Goal: Information Seeking & Learning: Learn about a topic

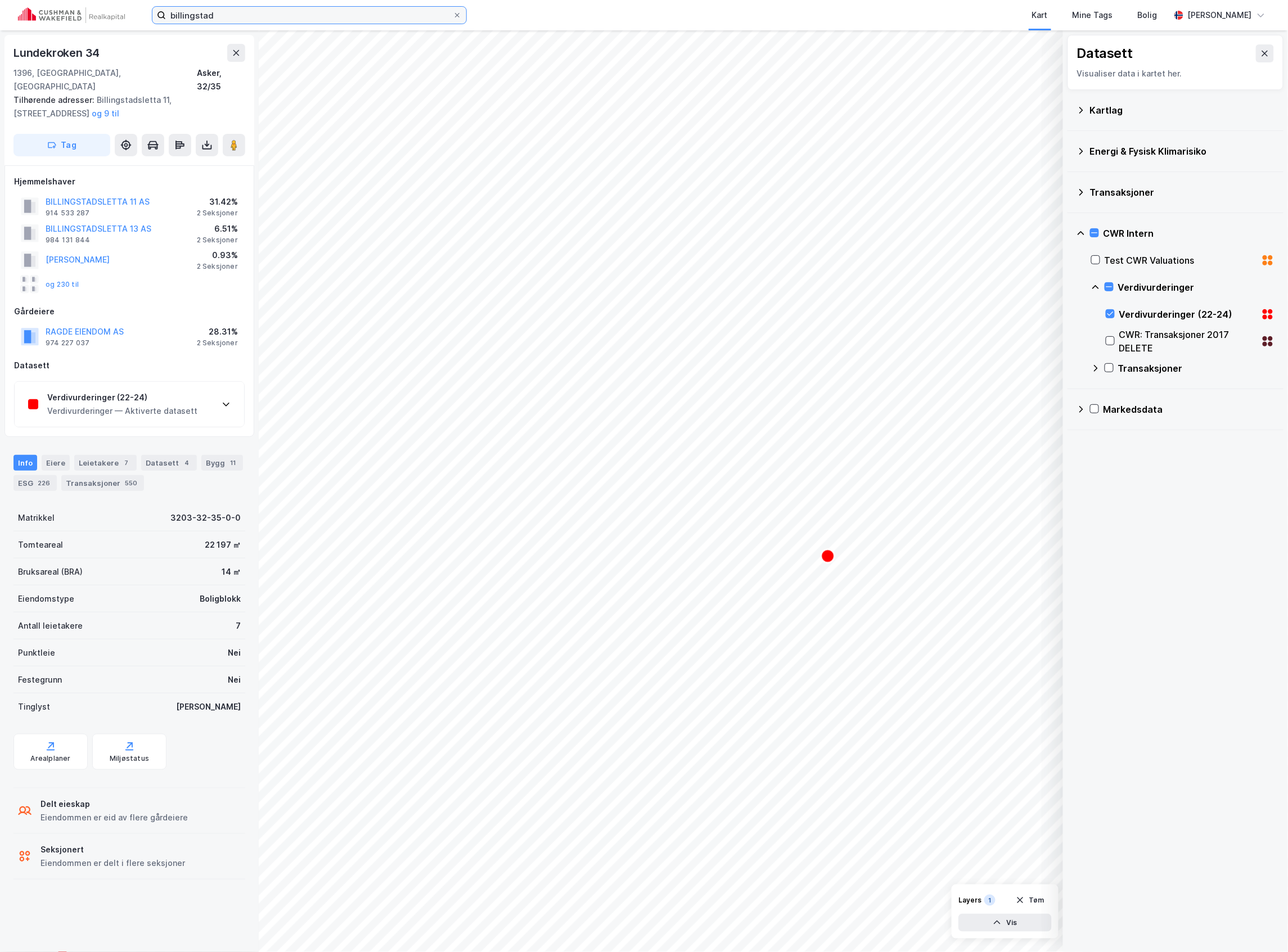
click at [230, 10] on input "billingstad" at bounding box center [310, 15] width 287 height 17
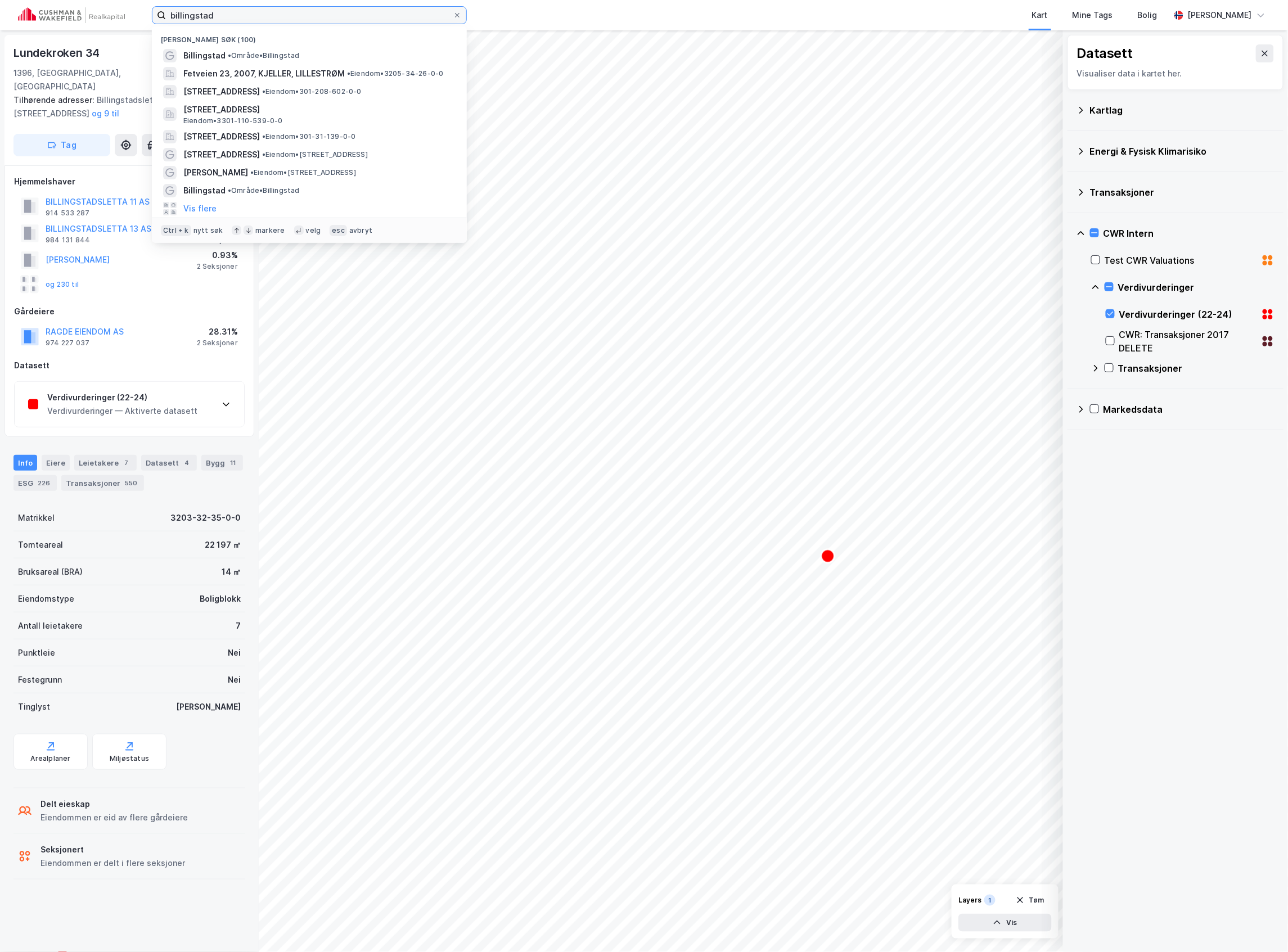
click at [230, 10] on input "billingstad" at bounding box center [310, 15] width 287 height 17
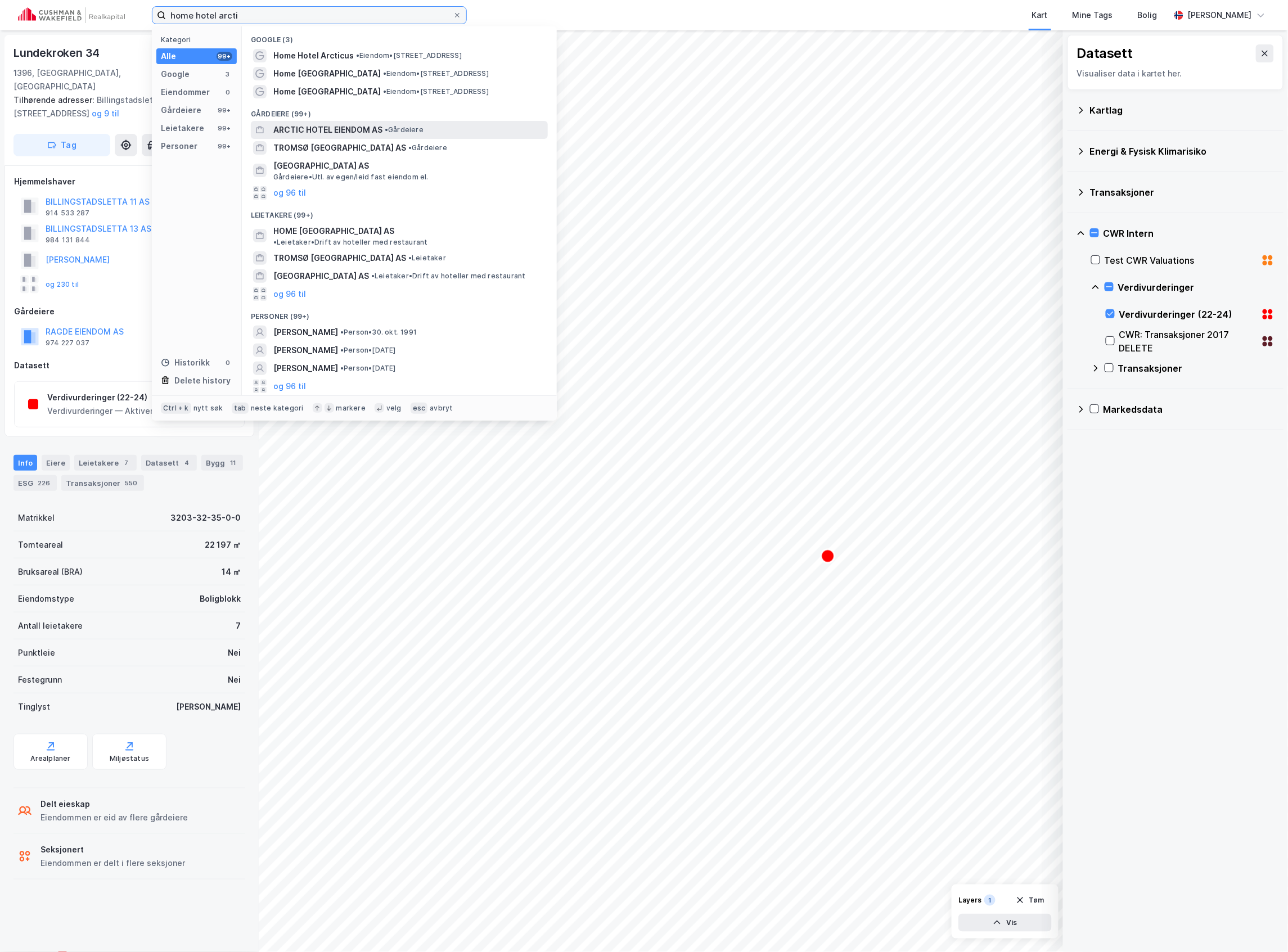
type input "home hotel arcti"
click at [328, 129] on span "ARCTIC HOTEL EIENDOM AS" at bounding box center [328, 130] width 109 height 13
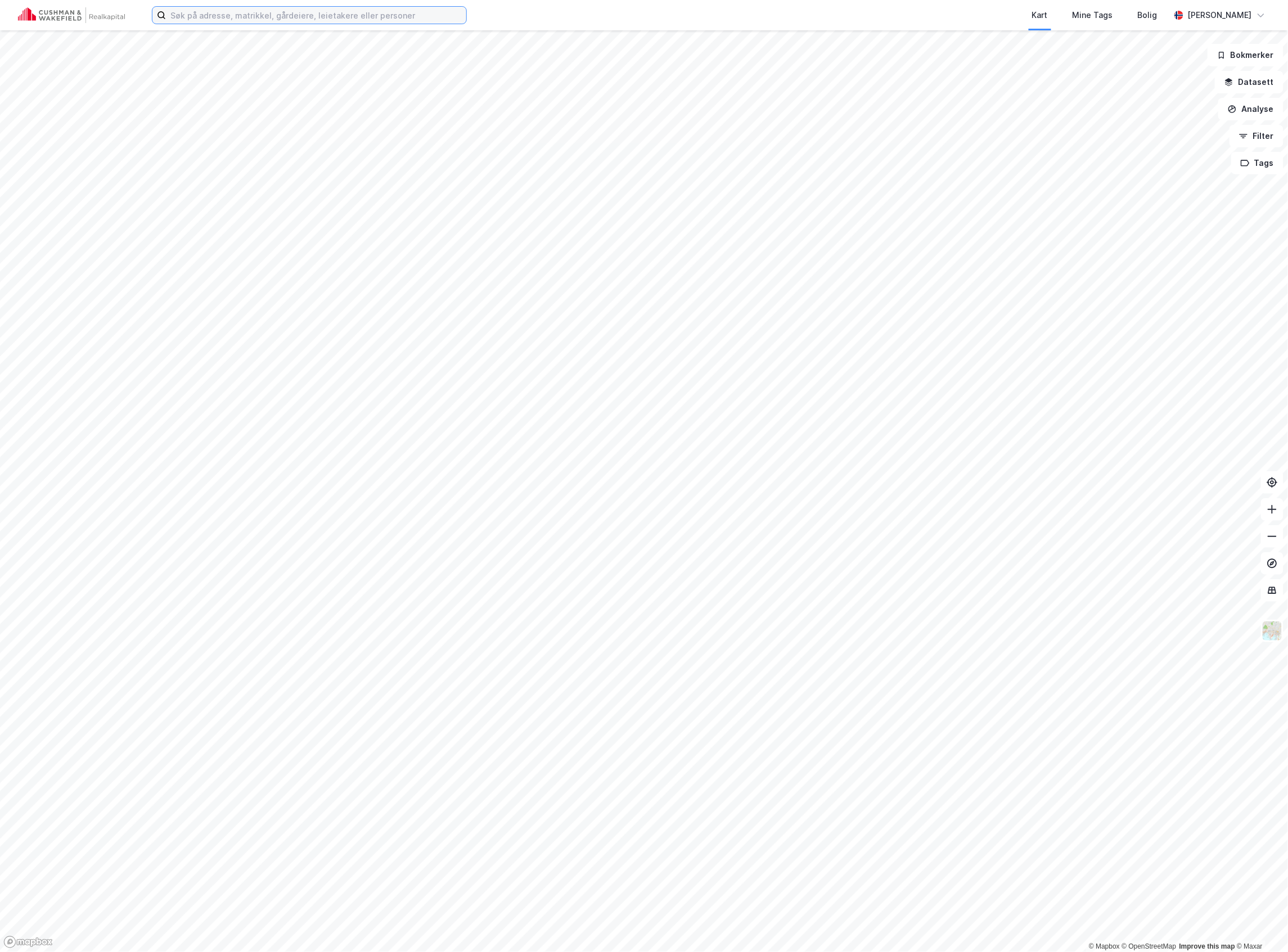
click at [183, 16] on input at bounding box center [316, 15] width 301 height 17
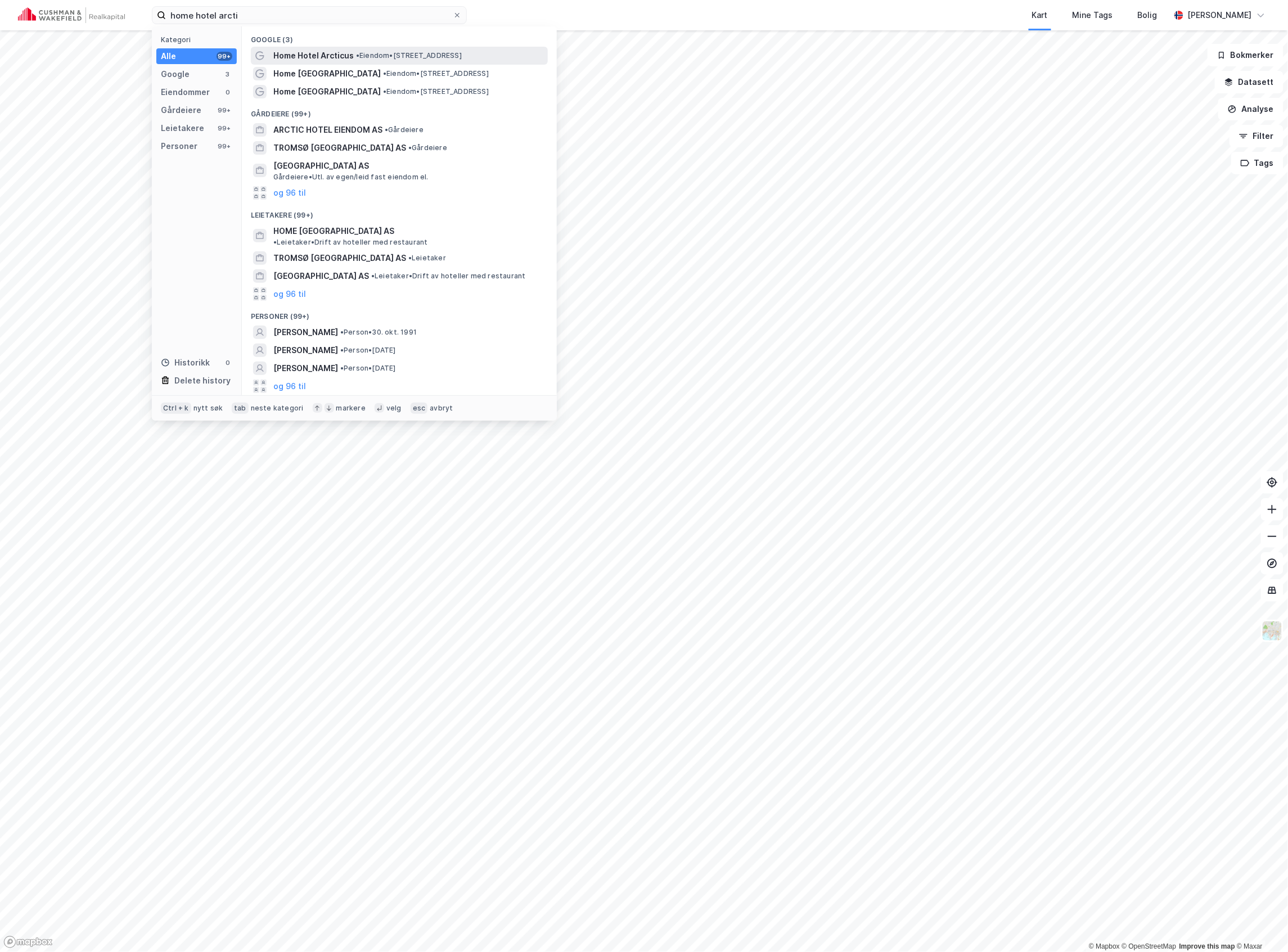
click at [327, 58] on span "Home Hotel Arcticus" at bounding box center [313, 55] width 81 height 13
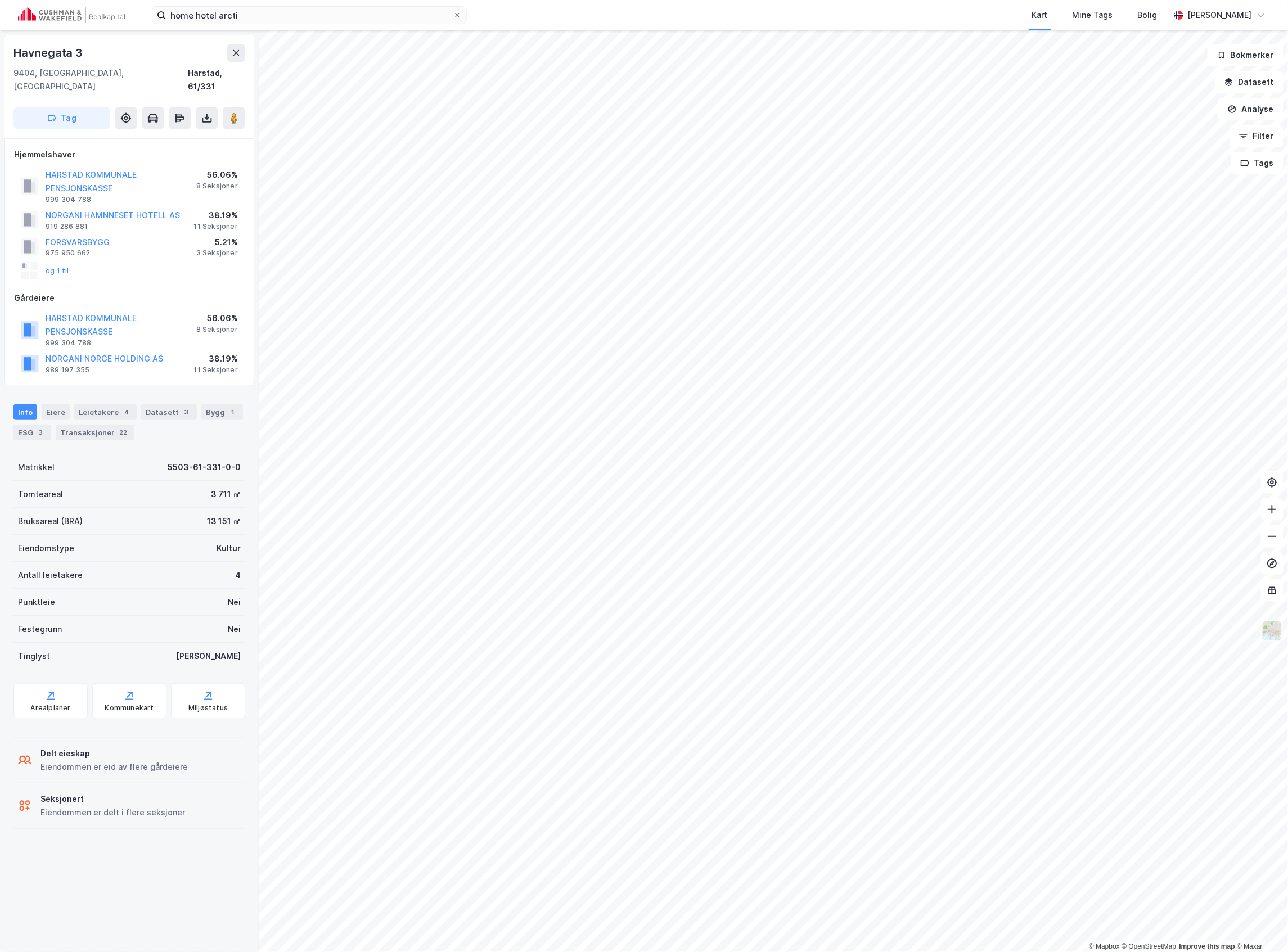
click at [1269, 633] on img at bounding box center [1272, 631] width 22 height 22
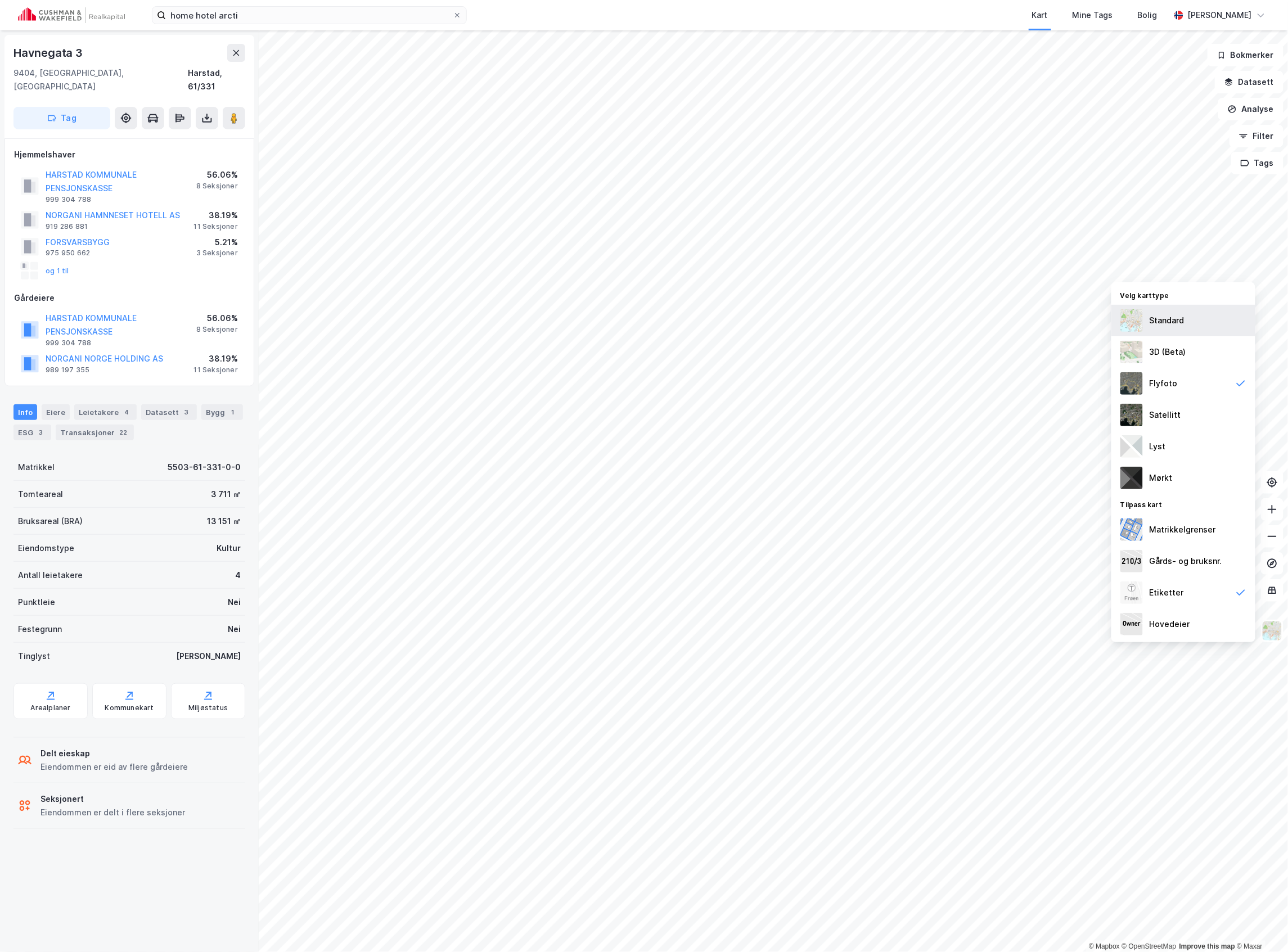
click at [1189, 320] on div "Standard" at bounding box center [1183, 321] width 144 height 31
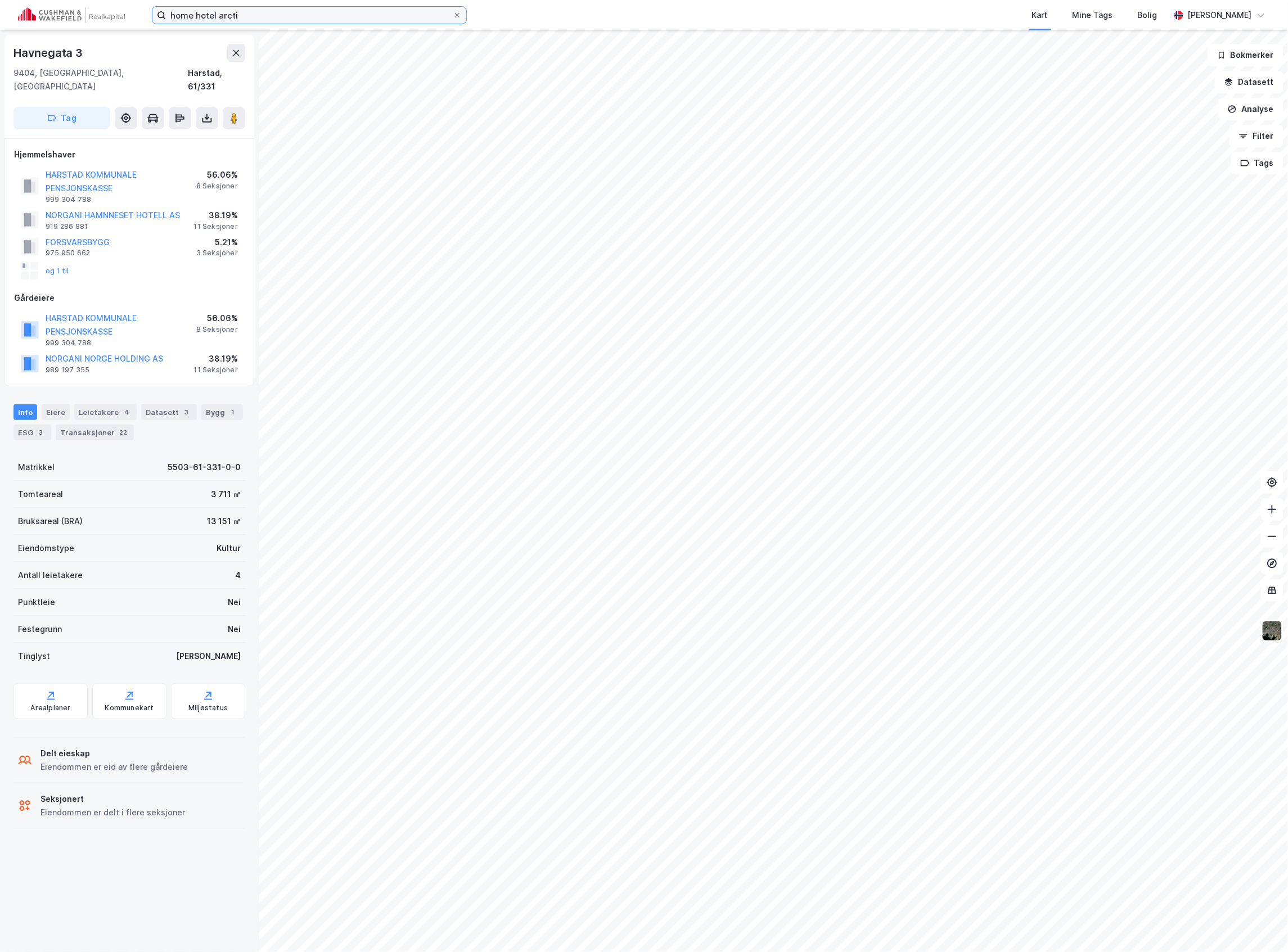
click at [295, 22] on input "home hotel arcti" at bounding box center [310, 15] width 287 height 17
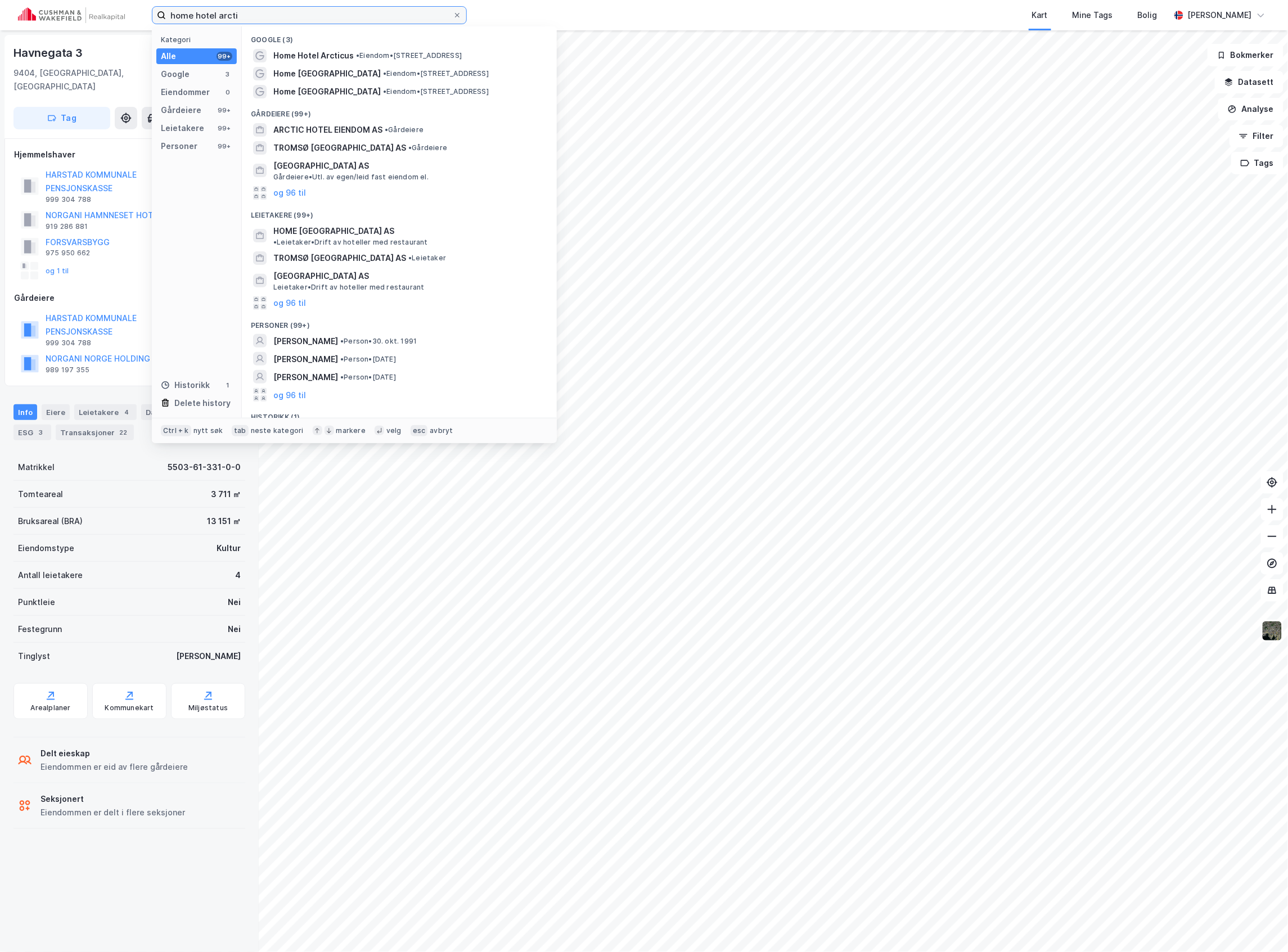
click at [295, 22] on input "home hotel arcti" at bounding box center [310, 15] width 287 height 17
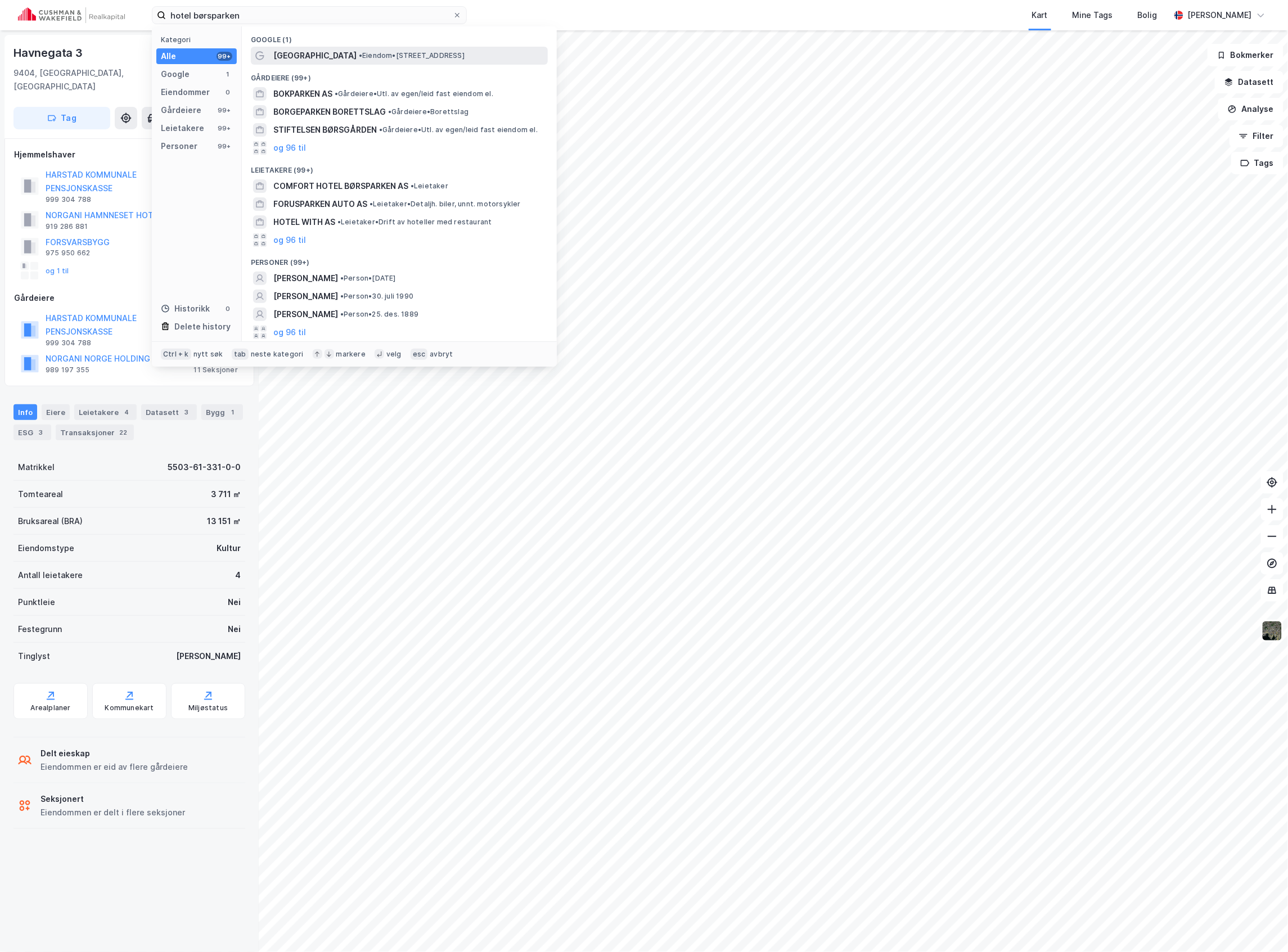
click at [331, 52] on span "[GEOGRAPHIC_DATA]" at bounding box center [314, 55] width 83 height 13
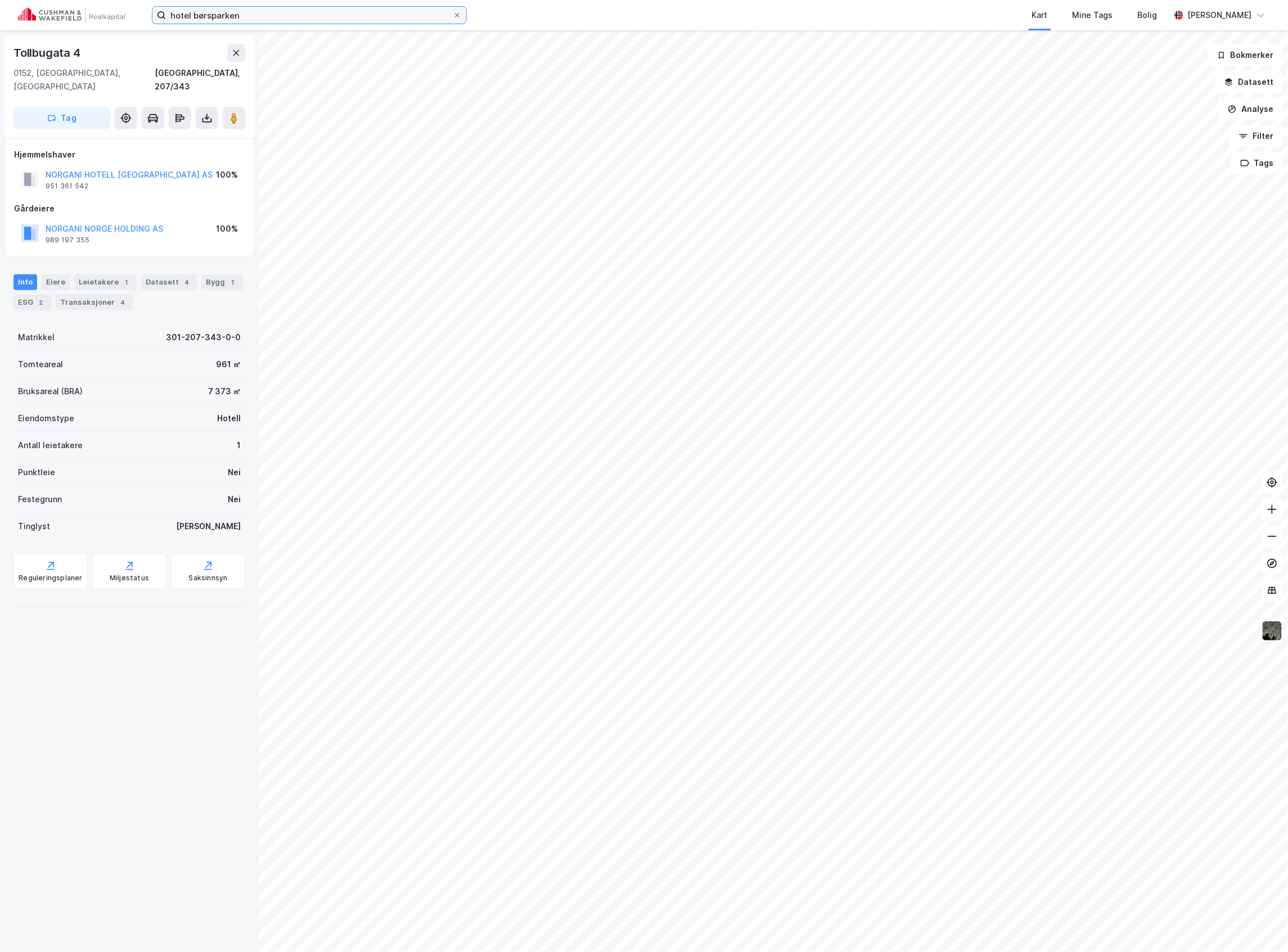
click at [248, 18] on input "hotel børsparken" at bounding box center [310, 15] width 287 height 17
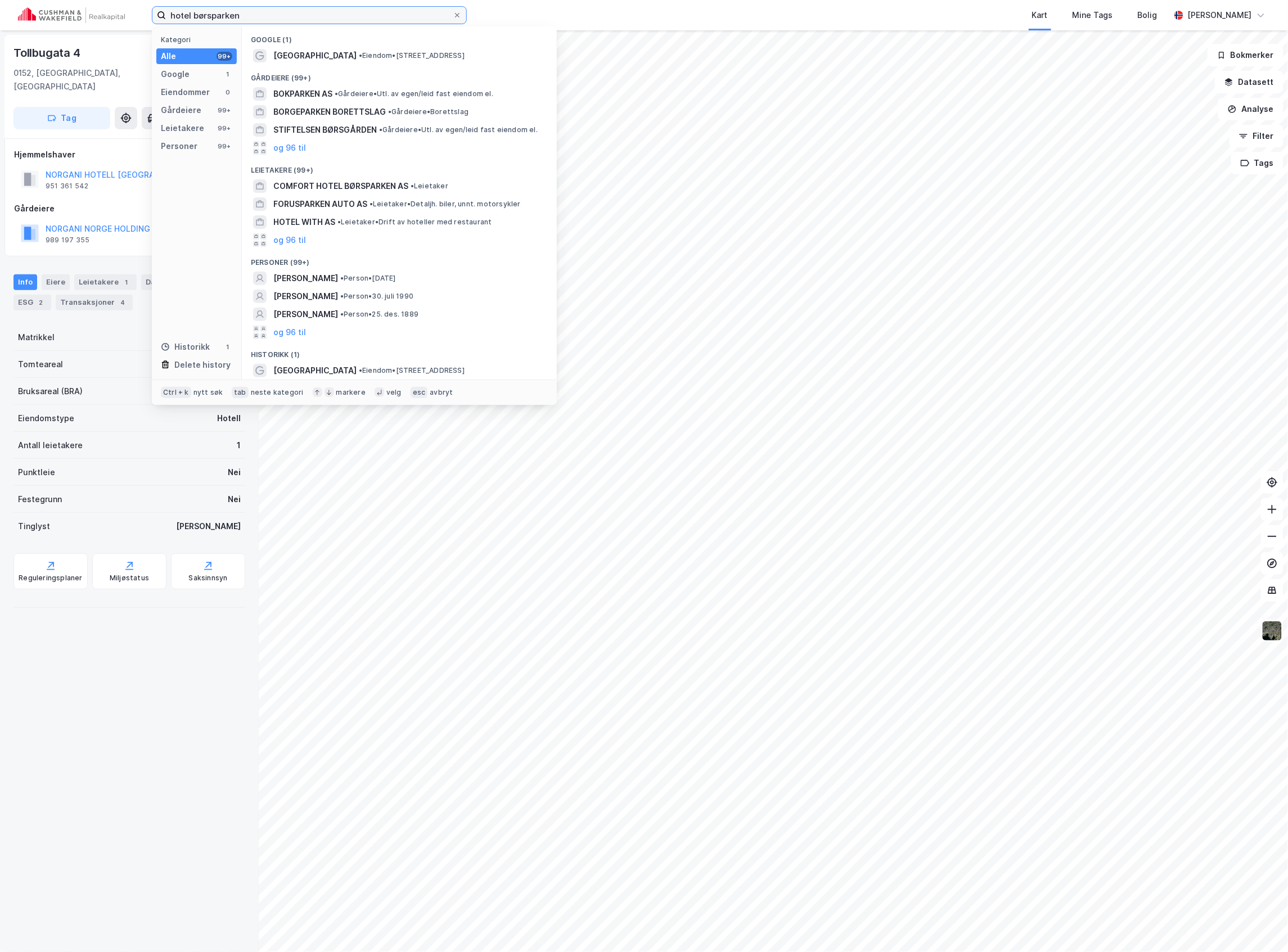
click at [248, 18] on input "hotel børsparken" at bounding box center [310, 15] width 287 height 17
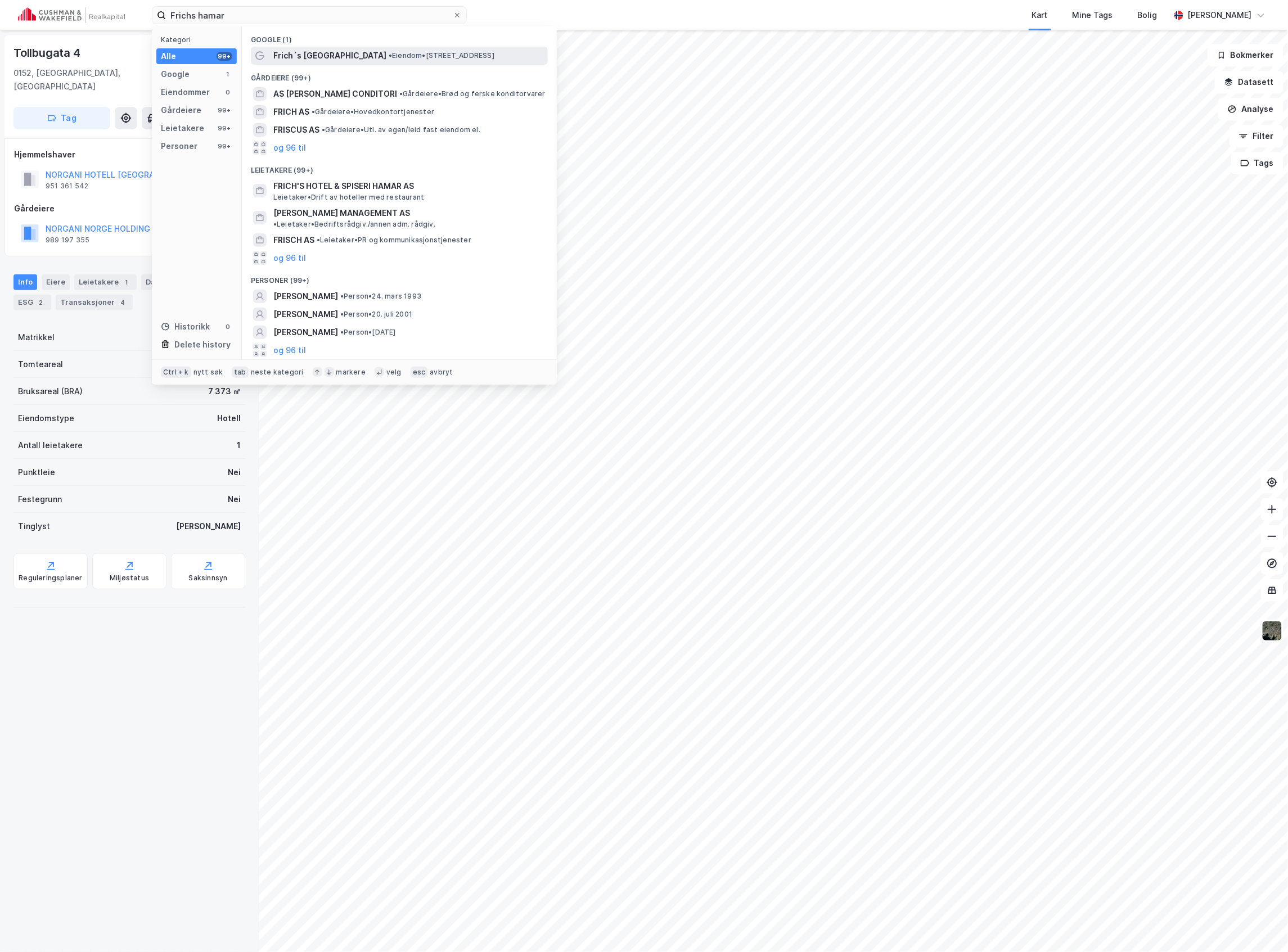
click at [319, 49] on span "Frich´s [GEOGRAPHIC_DATA]" at bounding box center [329, 55] width 113 height 13
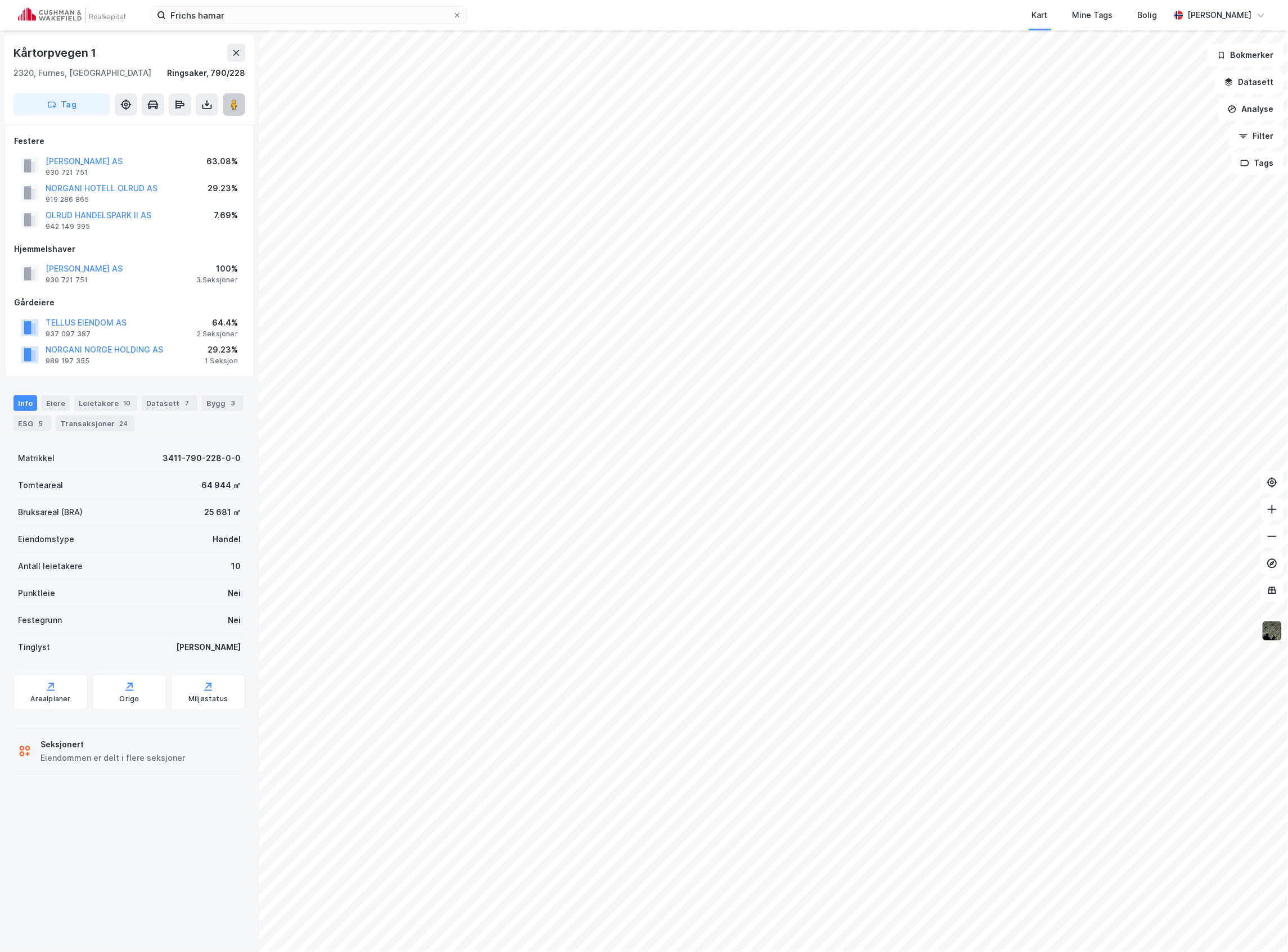
click at [225, 97] on button at bounding box center [234, 105] width 22 height 22
click at [228, 105] on icon at bounding box center [233, 104] width 11 height 11
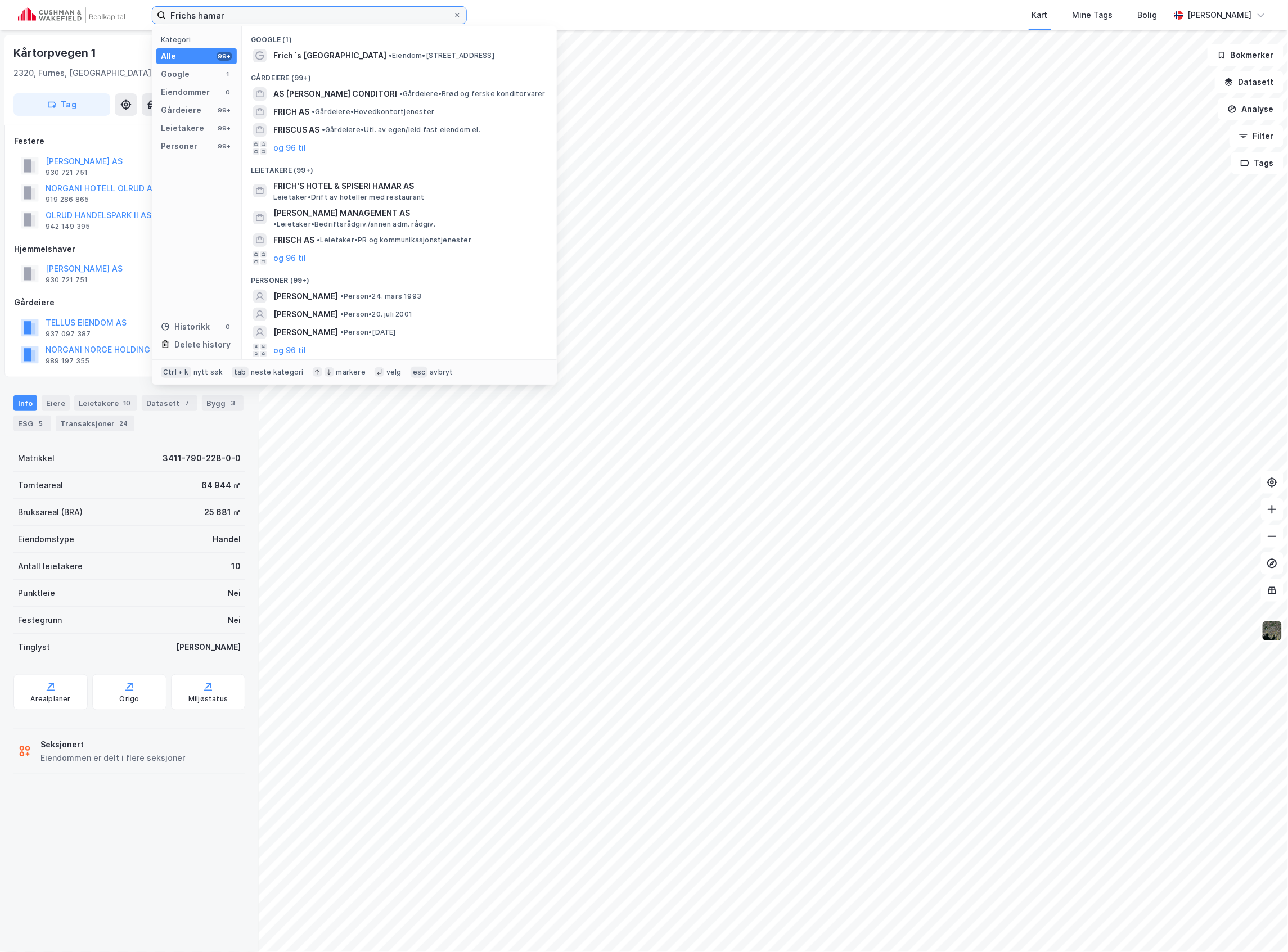
click at [237, 15] on input "Frichs hamar" at bounding box center [310, 15] width 287 height 17
click at [322, 49] on span "Frich´s [GEOGRAPHIC_DATA]" at bounding box center [329, 55] width 113 height 13
click at [201, 13] on input "Frichs hamar" at bounding box center [310, 15] width 287 height 17
click at [200, 13] on input "Frichs hamar" at bounding box center [310, 15] width 287 height 17
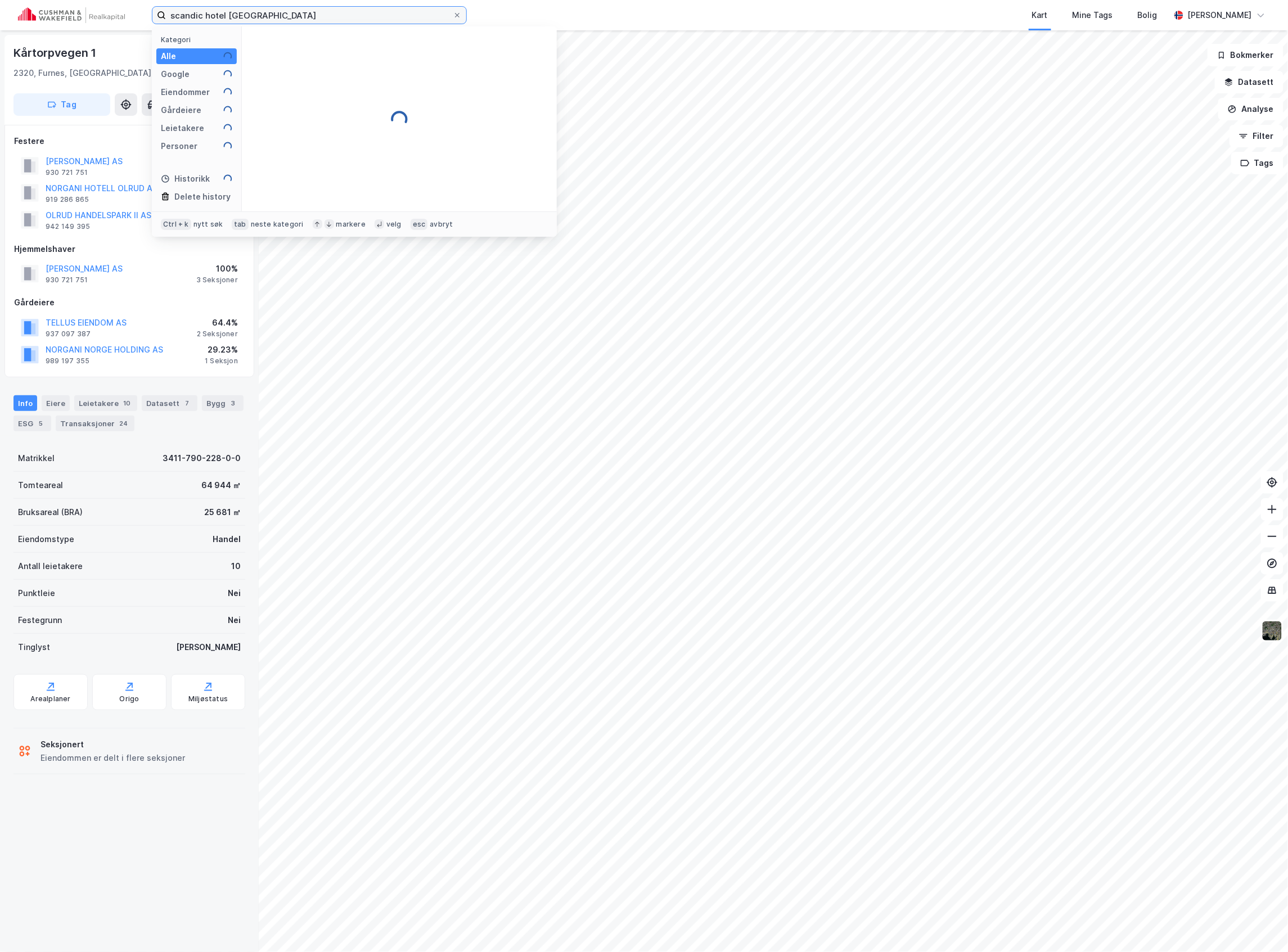
type input "scandic hotel [GEOGRAPHIC_DATA]"
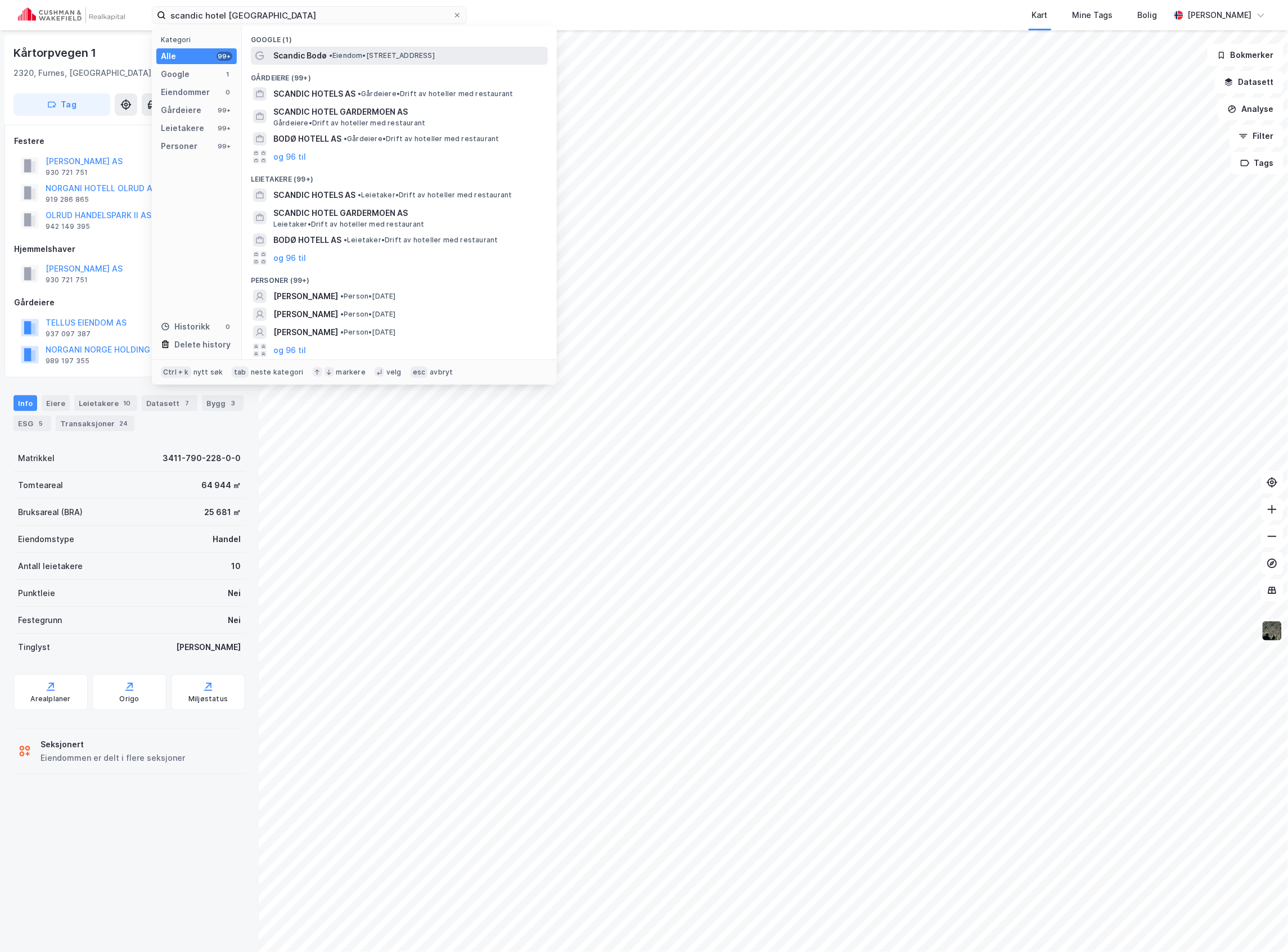
click at [290, 58] on span "Scandic Bodø" at bounding box center [299, 55] width 53 height 13
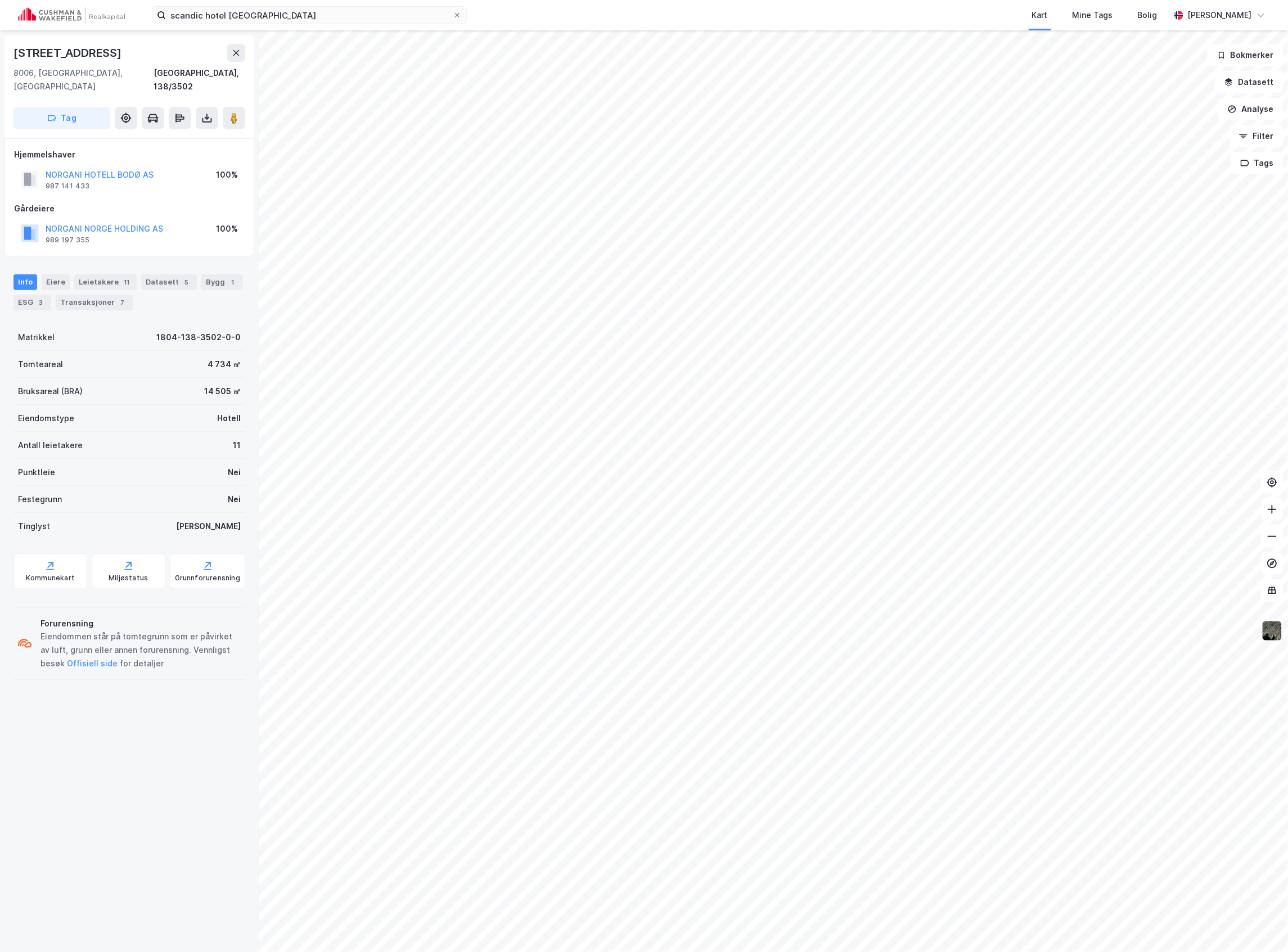
click at [1276, 633] on img at bounding box center [1272, 631] width 22 height 22
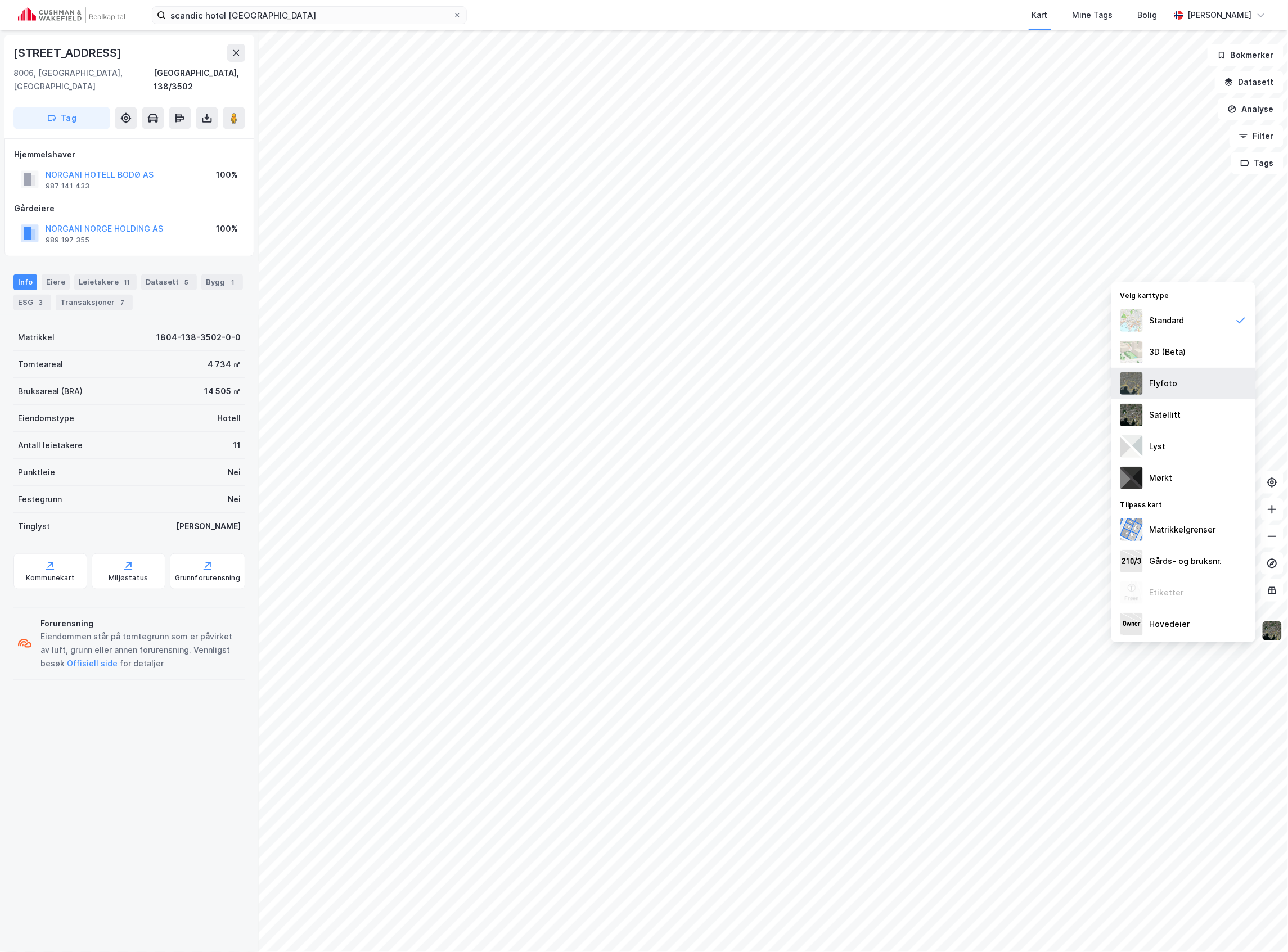
click at [1195, 375] on div "Flyfoto" at bounding box center [1183, 384] width 144 height 31
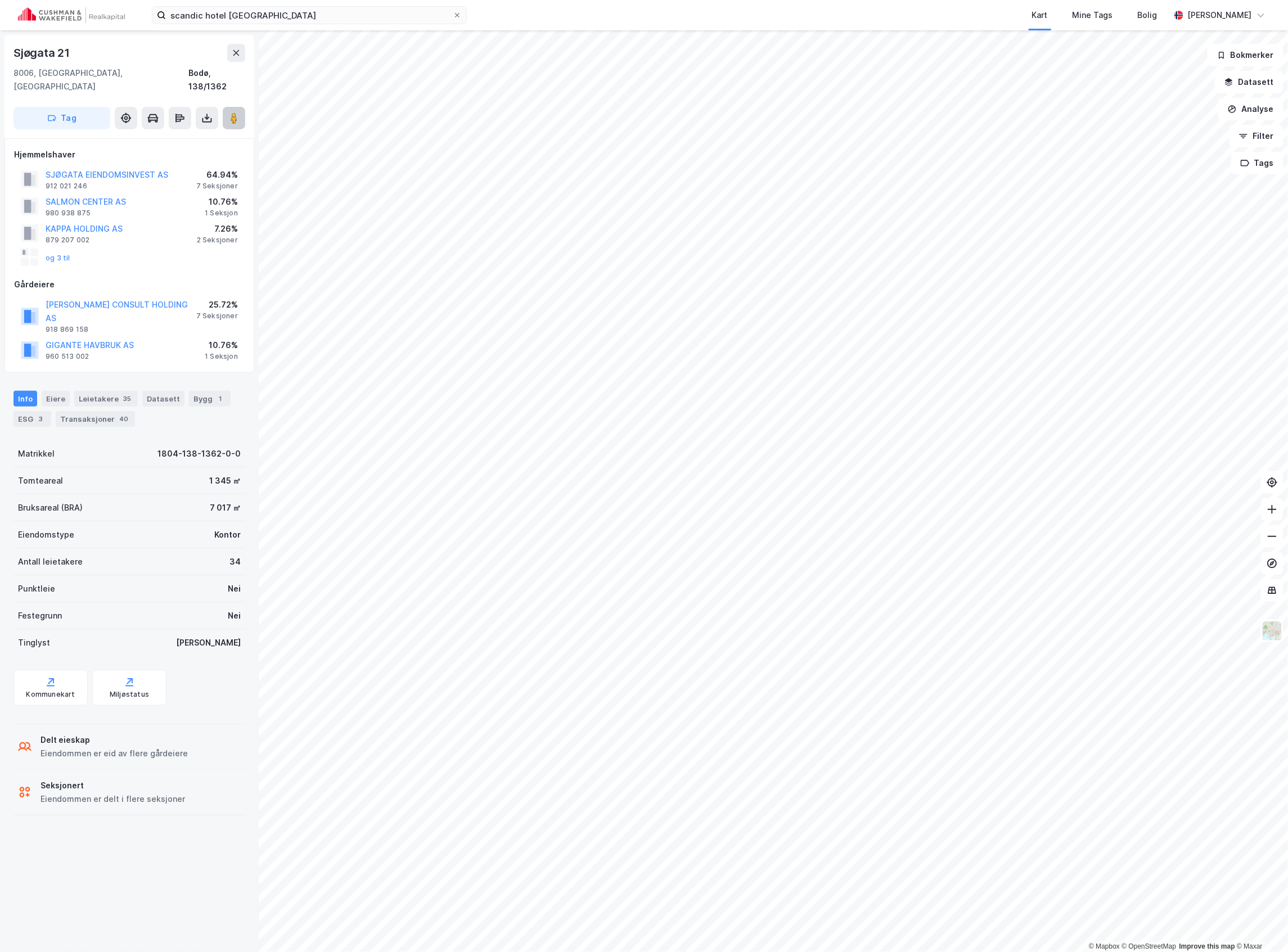
click at [236, 112] on image at bounding box center [233, 117] width 7 height 11
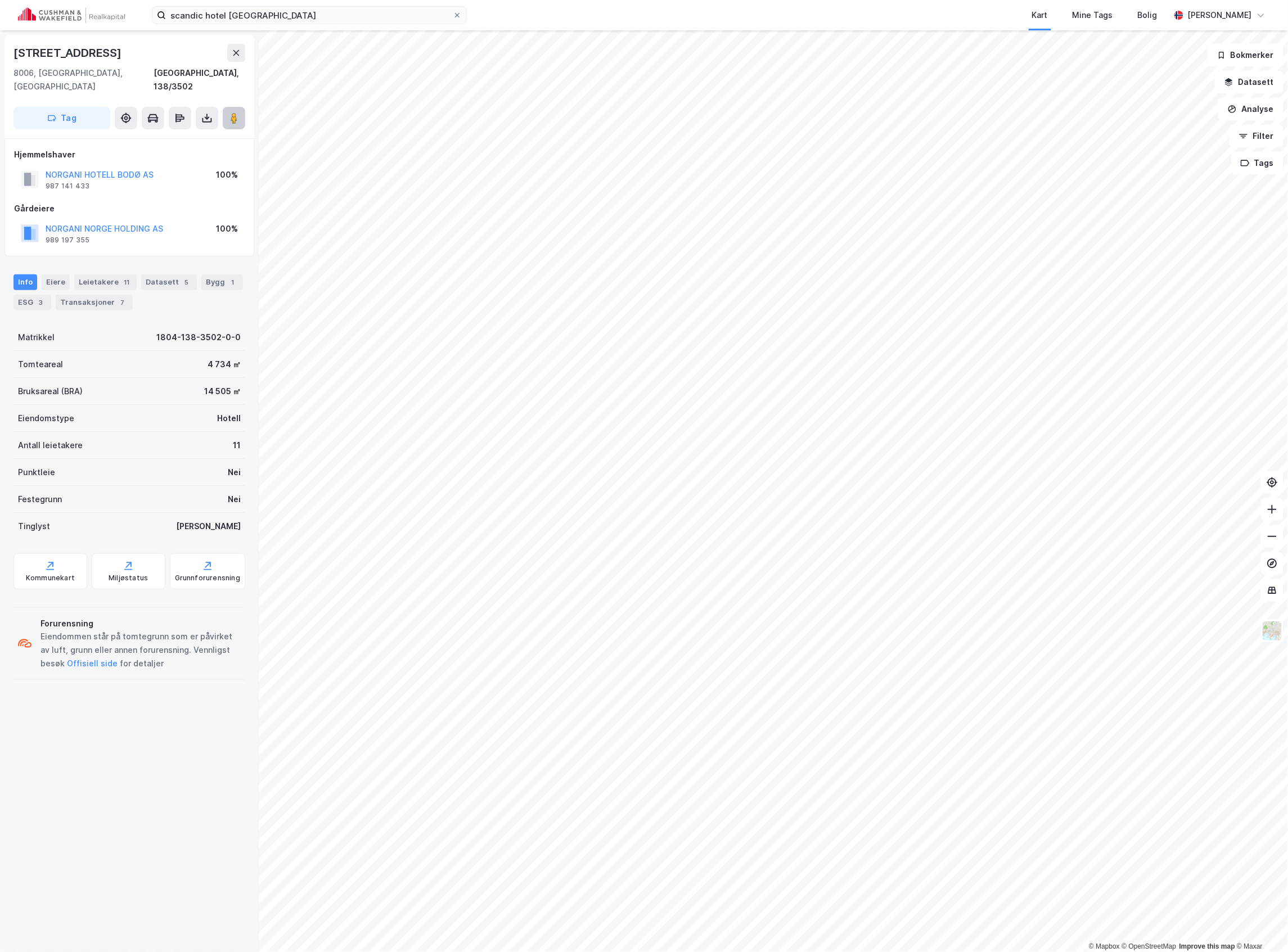
click at [224, 107] on button at bounding box center [234, 118] width 22 height 22
